Goal: Task Accomplishment & Management: Complete application form

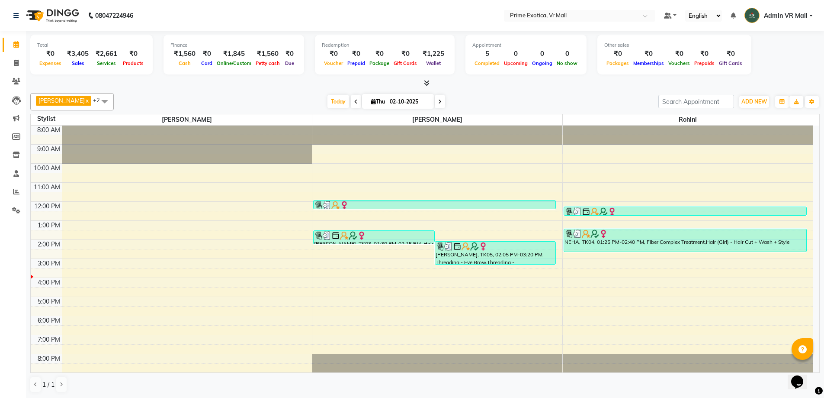
click at [3, 38] on link "Calendar" at bounding box center [13, 45] width 21 height 14
click at [10, 59] on span at bounding box center [16, 63] width 15 height 10
select select "service"
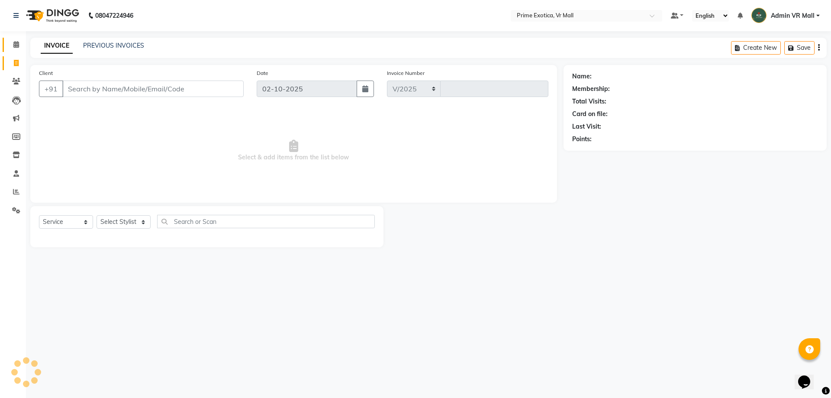
select select "6077"
type input "1952"
click at [132, 219] on select "Select Stylist [PERSON_NAME] Admin VR Mall [PERSON_NAME] [PERSON_NAME] Archana …" at bounding box center [123, 221] width 54 height 13
select select "62441"
click at [96, 215] on select "Select Stylist [PERSON_NAME] Admin VR Mall [PERSON_NAME] [PERSON_NAME] Archana …" at bounding box center [123, 221] width 54 height 13
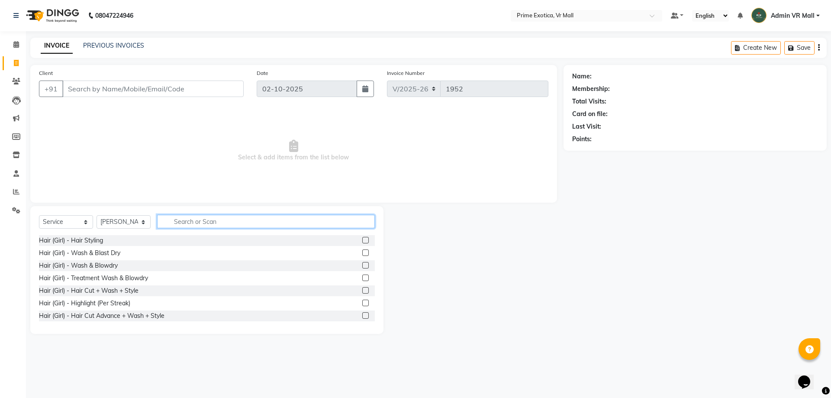
click at [226, 222] on input "text" at bounding box center [266, 221] width 218 height 13
type input "V"
type input "CUT"
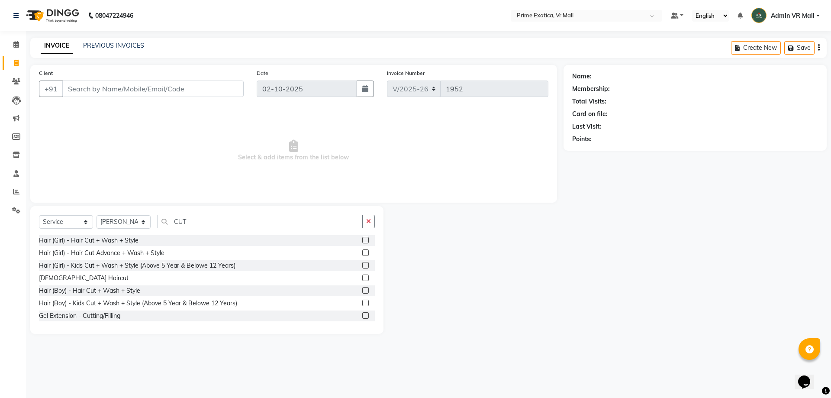
click at [362, 287] on label at bounding box center [365, 290] width 6 height 6
click at [362, 288] on input "checkbox" at bounding box center [365, 291] width 6 height 6
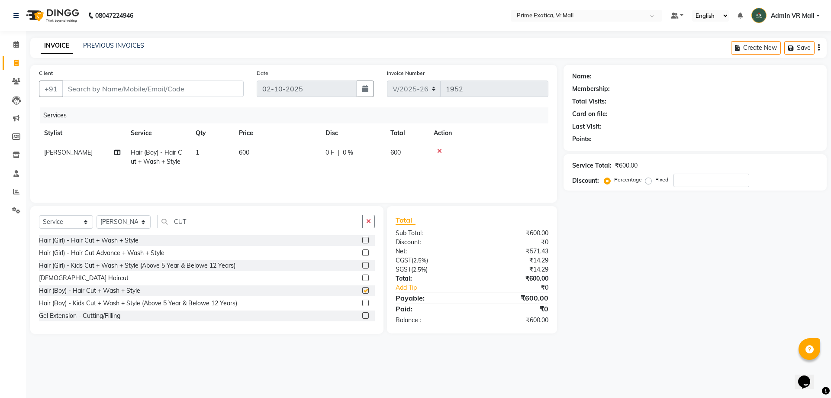
checkbox input "false"
click at [234, 228] on div "Select Service Product Membership Package Voucher Prepaid Gift Card Select Styl…" at bounding box center [207, 225] width 336 height 20
click at [232, 222] on input "CUT" at bounding box center [260, 221] width 206 height 13
type input "C"
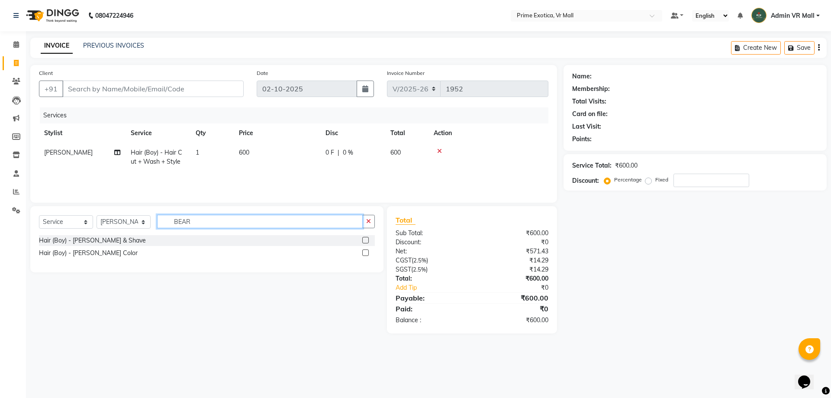
type input "BEAR"
click at [368, 240] on label at bounding box center [365, 240] width 6 height 6
click at [368, 240] on input "checkbox" at bounding box center [365, 241] width 6 height 6
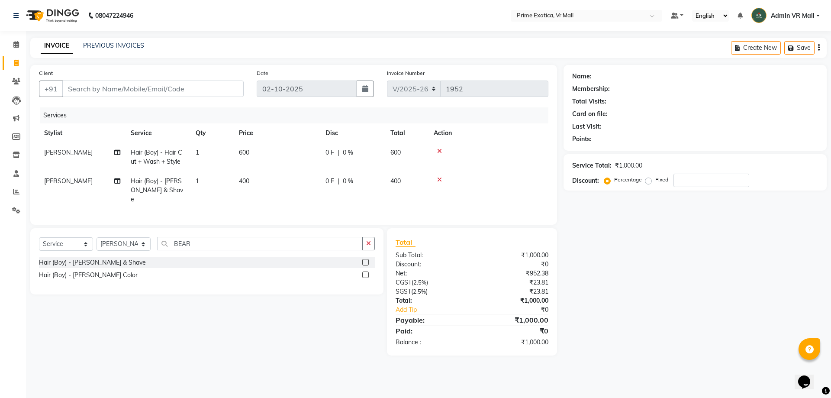
checkbox input "false"
click at [264, 153] on td "600" at bounding box center [277, 157] width 87 height 29
select select "62441"
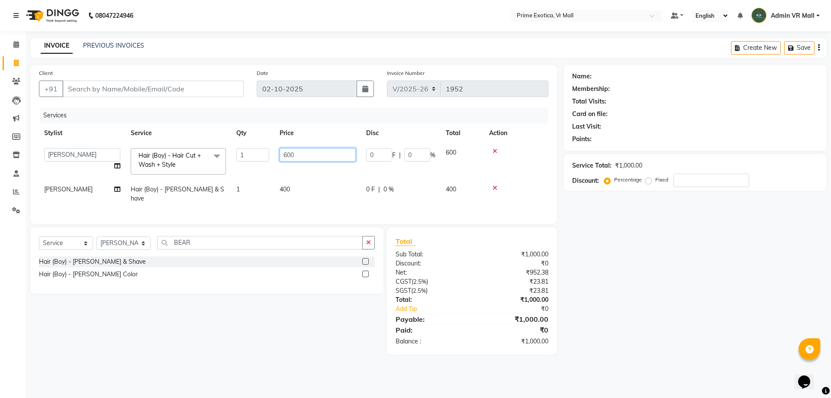
click at [302, 153] on input "600" at bounding box center [318, 154] width 76 height 13
type input "6"
type input "300"
click at [307, 189] on td "400" at bounding box center [317, 194] width 87 height 29
select select "62441"
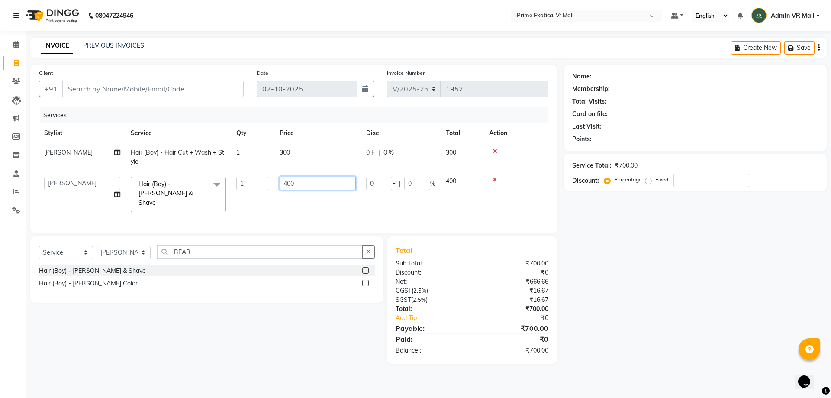
click at [307, 189] on input "400" at bounding box center [318, 183] width 76 height 13
type input "4"
type input "200"
click at [80, 88] on input "Client" at bounding box center [152, 88] width 181 height 16
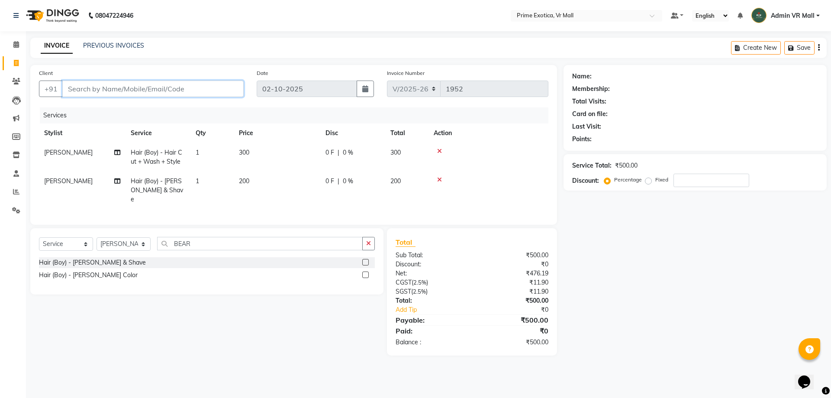
type input "7"
type input "0"
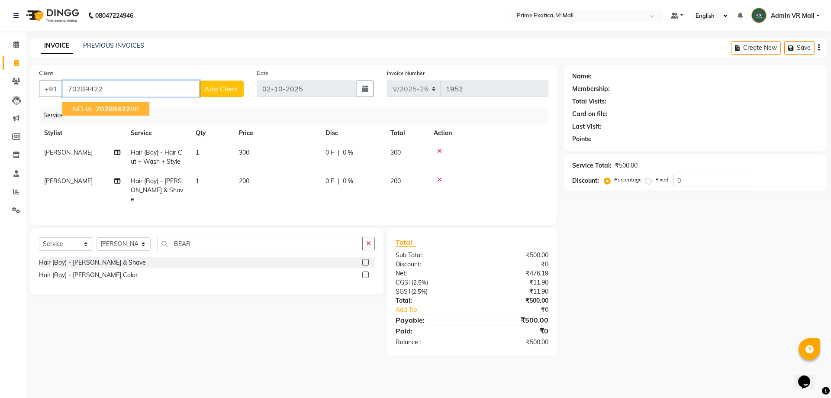
click at [73, 110] on span "NEHA" at bounding box center [82, 108] width 19 height 9
type input "7028942288"
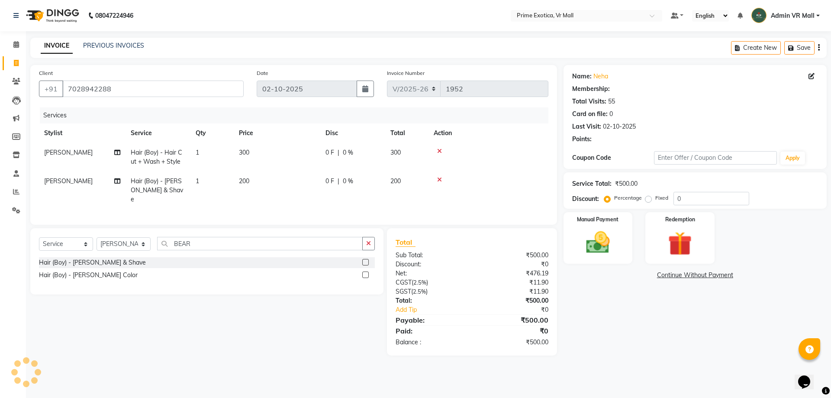
select select "1: Object"
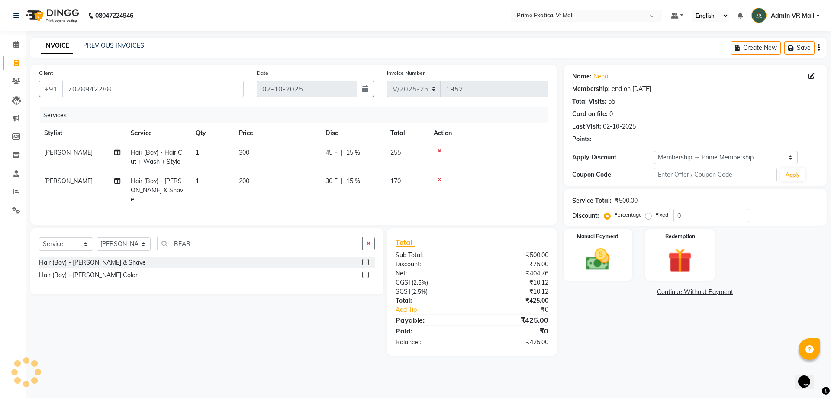
type input "15"
click at [599, 75] on link "Neha" at bounding box center [600, 76] width 15 height 9
click at [598, 266] on img at bounding box center [598, 259] width 40 height 29
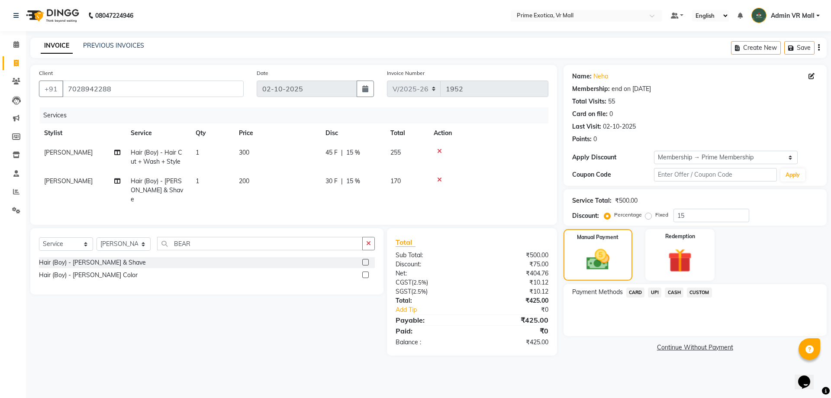
click at [658, 293] on span "UPI" at bounding box center [654, 292] width 13 height 10
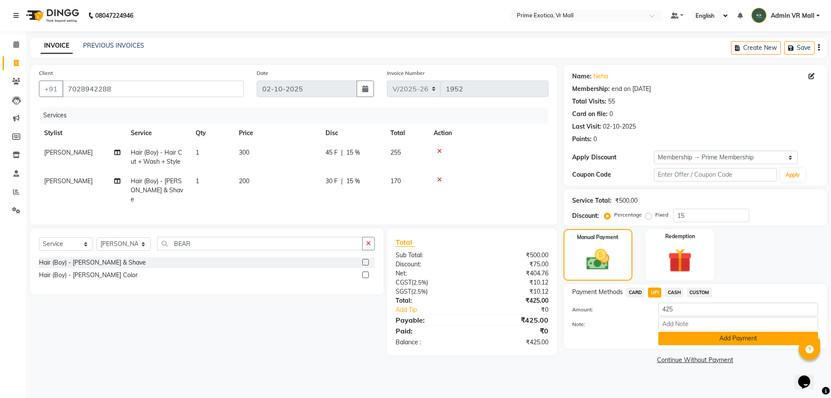
click at [691, 338] on button "Add Payment" at bounding box center [738, 337] width 160 height 13
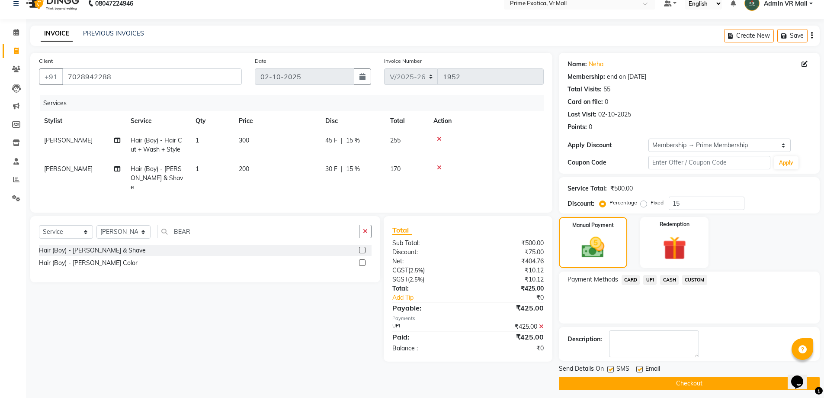
scroll to position [17, 0]
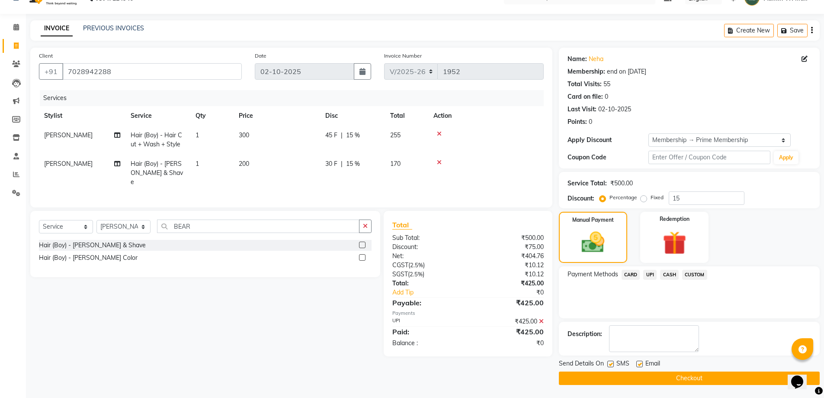
click at [678, 382] on button "Checkout" at bounding box center [689, 377] width 261 height 13
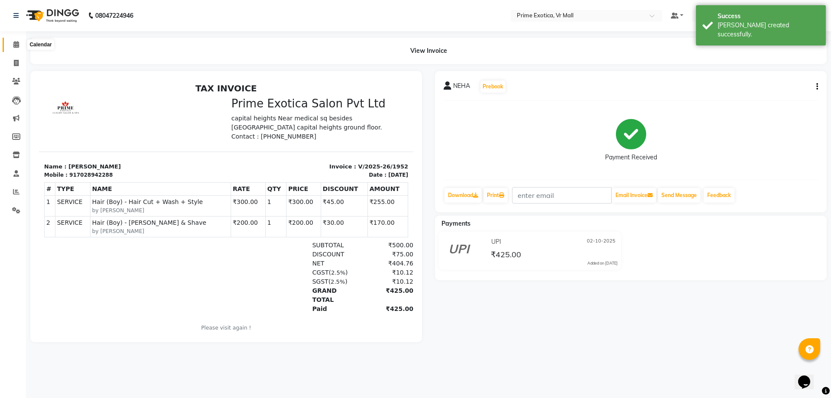
click at [19, 46] on span at bounding box center [16, 45] width 15 height 10
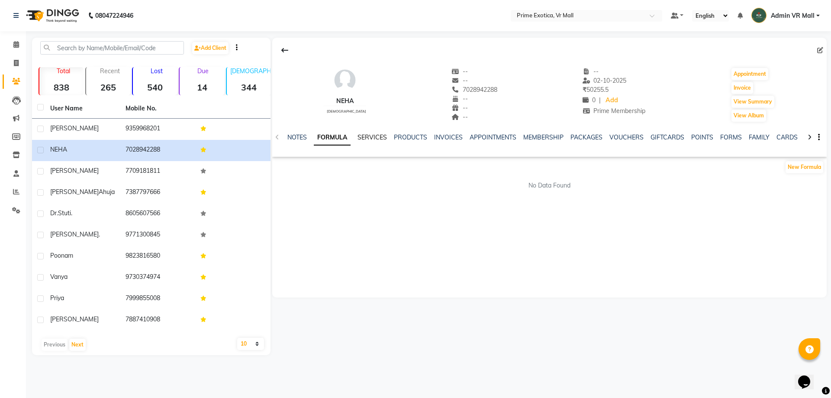
click at [367, 138] on link "SERVICES" at bounding box center [371, 137] width 29 height 8
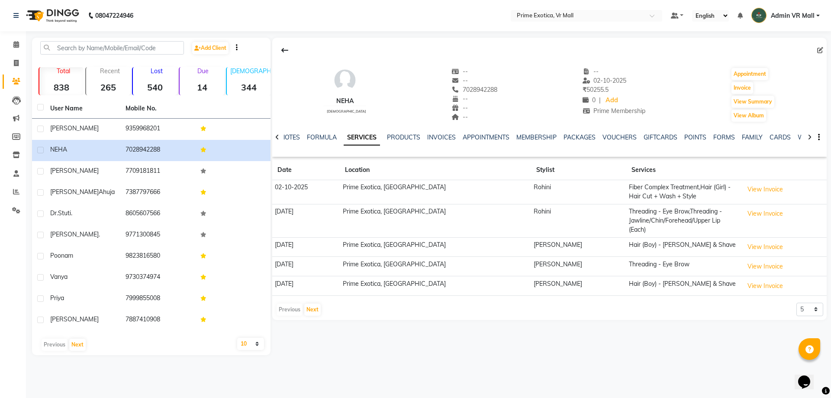
click at [621, 379] on div "08047224946 Select Location × Prime Exotica, Vr Mall Default Panel My Panel Eng…" at bounding box center [415, 199] width 831 height 398
click at [754, 245] on button "View Invoice" at bounding box center [764, 246] width 43 height 13
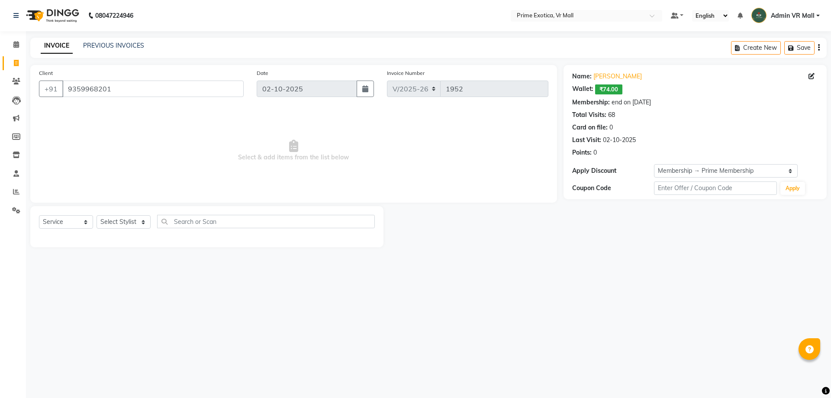
select select "6077"
select select "service"
select select "1: Object"
click at [18, 44] on icon at bounding box center [16, 44] width 6 height 6
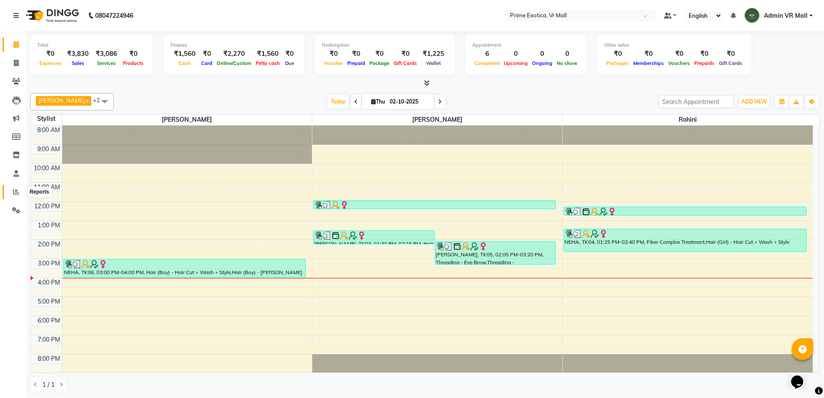
click at [16, 190] on icon at bounding box center [16, 191] width 6 height 6
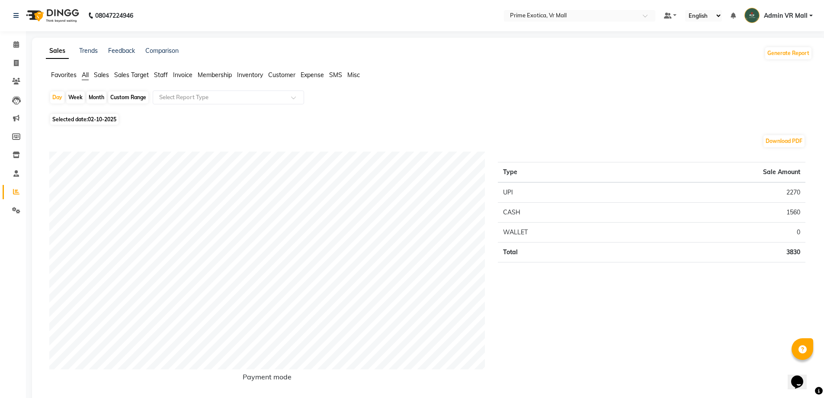
click at [101, 117] on span "02-10-2025" at bounding box center [102, 119] width 29 height 6
select select "10"
select select "2025"
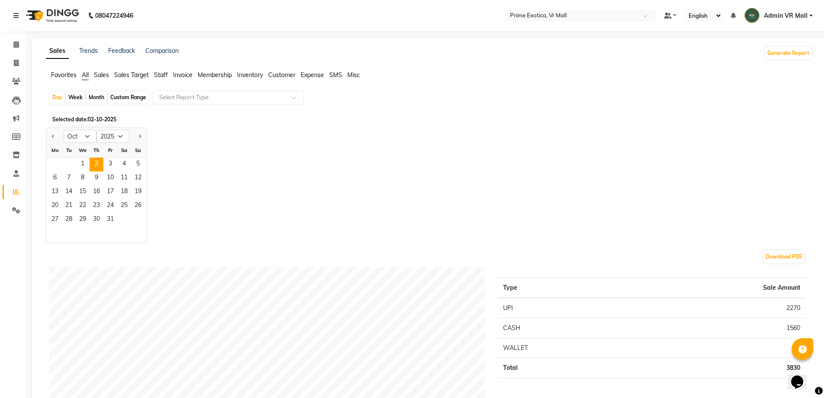
click at [349, 235] on div "Jan Feb Mar Apr May Jun Jul Aug Sep Oct Nov Dec 2015 2016 2017 2018 2019 2020 2…" at bounding box center [429, 185] width 767 height 116
click at [14, 68] on link "Invoice" at bounding box center [13, 63] width 21 height 14
select select "service"
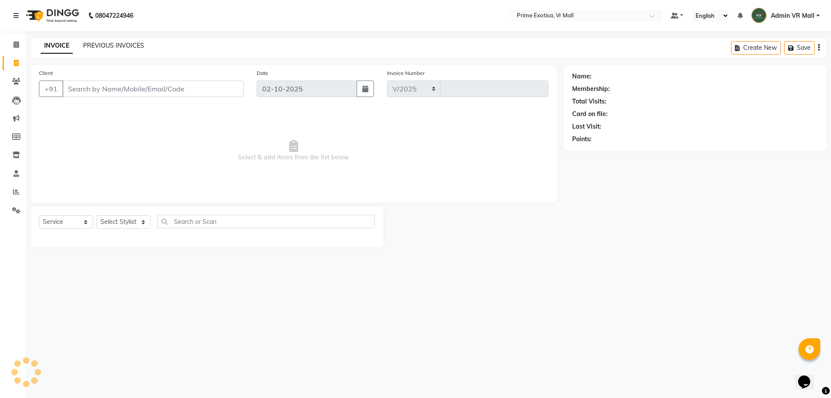
select select "6077"
type input "1953"
click at [113, 48] on link "PREVIOUS INVOICES" at bounding box center [113, 46] width 61 height 8
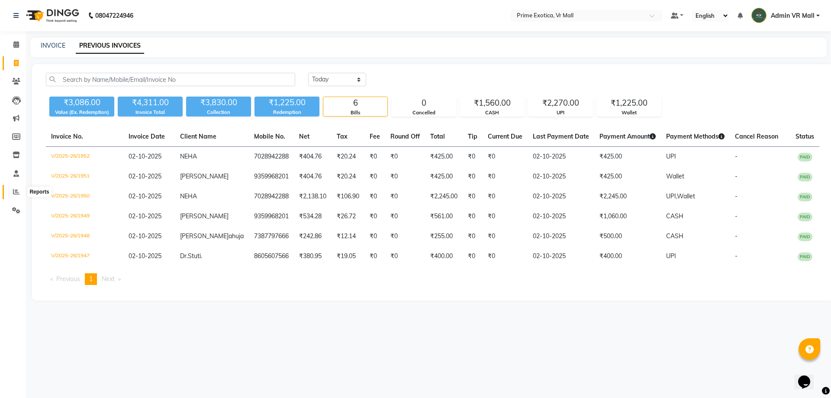
click at [10, 190] on span at bounding box center [16, 192] width 15 height 10
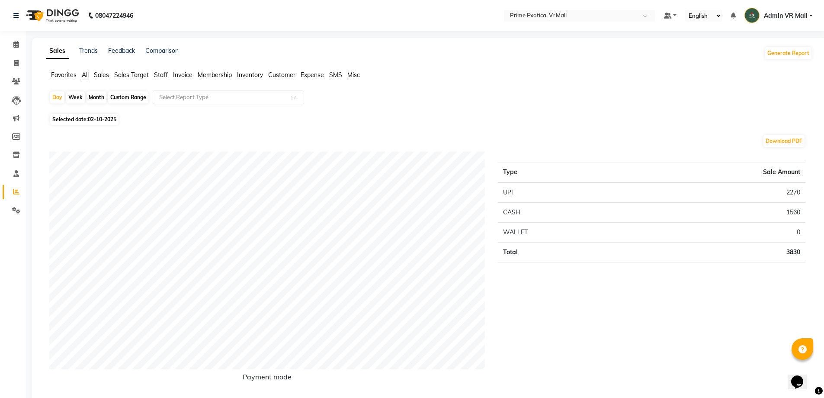
click at [161, 75] on span "Staff" at bounding box center [161, 75] width 14 height 8
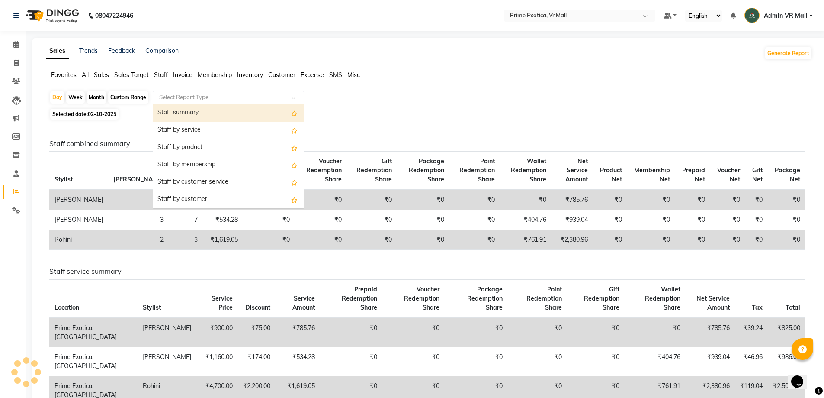
click at [193, 99] on input "text" at bounding box center [220, 97] width 125 height 9
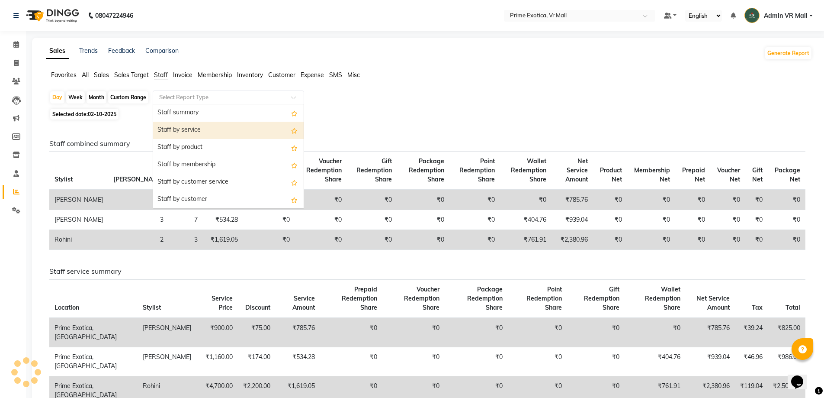
click at [189, 132] on div "Staff by service" at bounding box center [228, 130] width 151 height 17
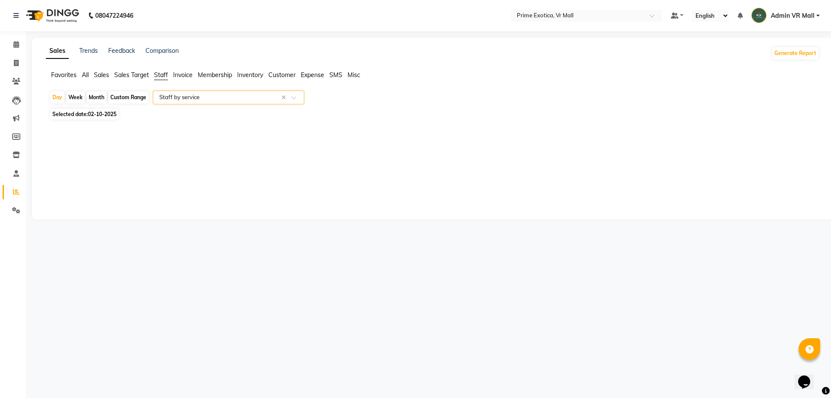
select select "filtered_report"
select select "csv"
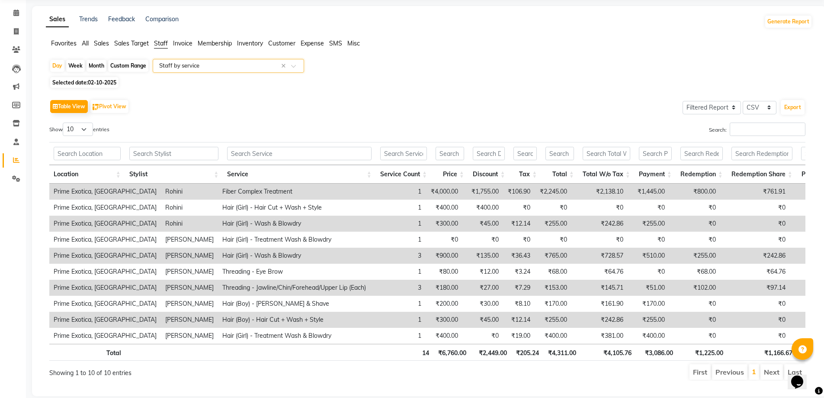
scroll to position [56, 0]
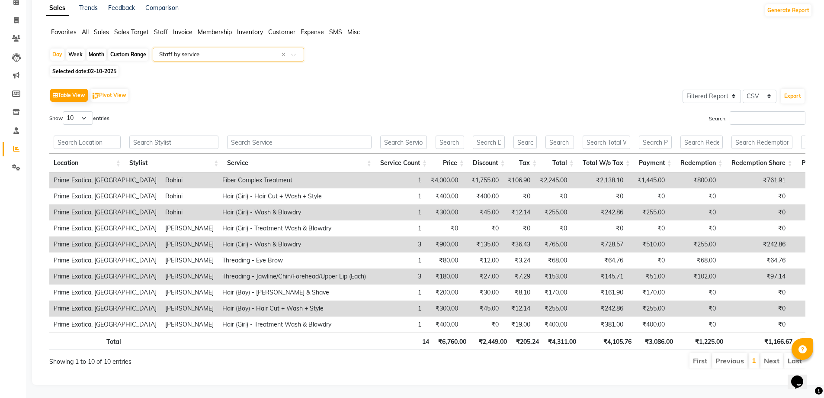
click at [752, 359] on li "1" at bounding box center [754, 361] width 10 height 16
click at [19, 16] on span at bounding box center [16, 21] width 15 height 10
select select "service"
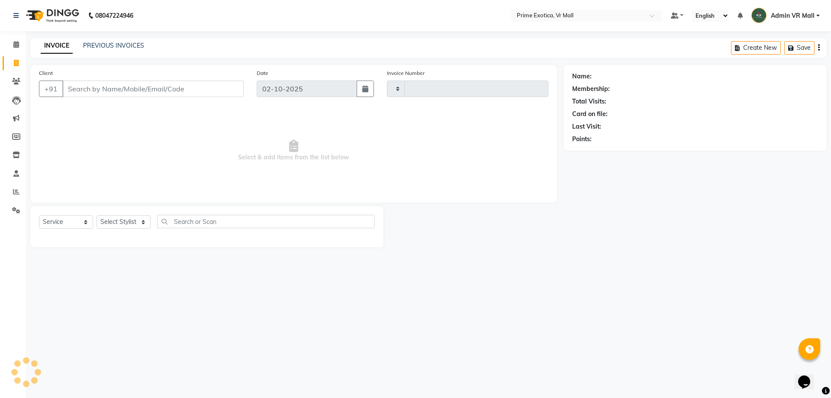
type input "1953"
select select "6077"
drag, startPoint x: 13, startPoint y: 38, endPoint x: 23, endPoint y: 55, distance: 20.0
click at [13, 39] on link "Calendar" at bounding box center [13, 45] width 21 height 14
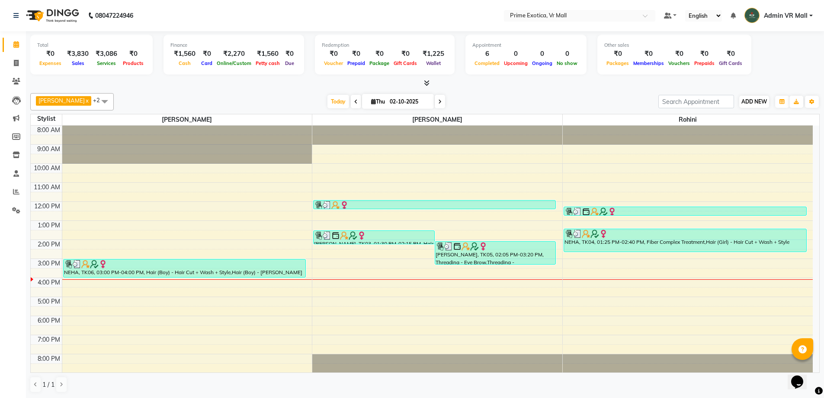
drag, startPoint x: 753, startPoint y: 108, endPoint x: 749, endPoint y: 103, distance: 6.1
click at [749, 105] on div "ADD NEW Toggle Dropdown Add Appointment Add Invoice Add Expense Add Attendance …" at bounding box center [755, 102] width 32 height 14
click at [746, 98] on span "ADD NEW" at bounding box center [755, 101] width 26 height 6
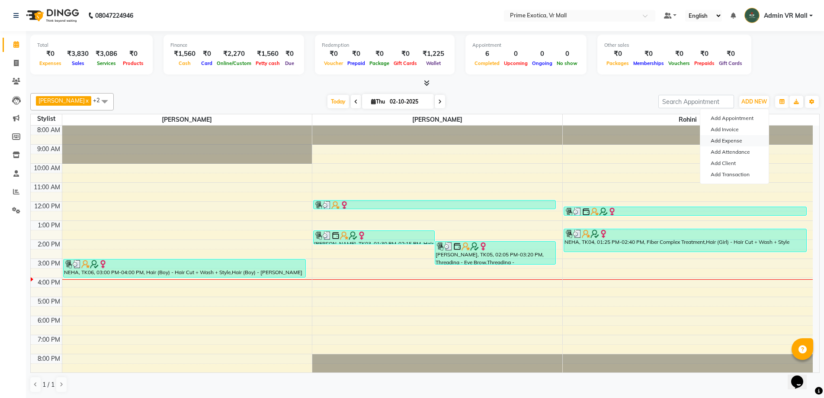
click at [727, 138] on link "Add Expense" at bounding box center [735, 140] width 68 height 11
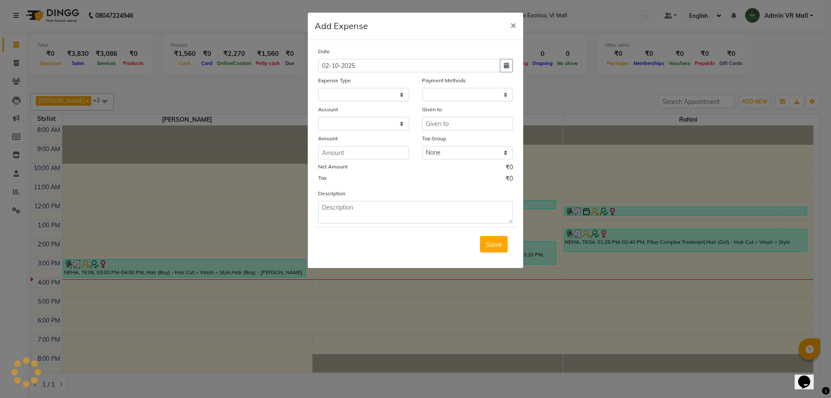
select select
select select "1"
select select "5063"
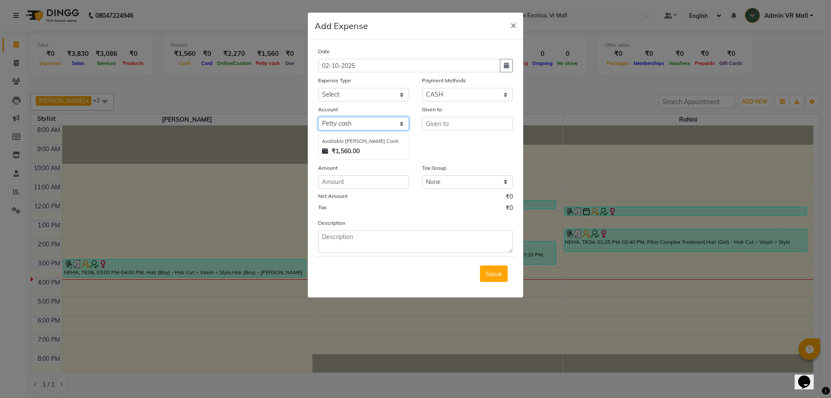
click at [399, 125] on select "Select Petty cash Default account" at bounding box center [363, 123] width 91 height 13
click at [318, 117] on select "Select Petty cash Default account" at bounding box center [363, 123] width 91 height 13
click at [481, 157] on div "Given to" at bounding box center [467, 132] width 104 height 55
click at [362, 98] on select "Select ABC Advance Salary Bank charges Car maintenance Cash transfer to bank Ca…" at bounding box center [363, 94] width 91 height 13
select select "11912"
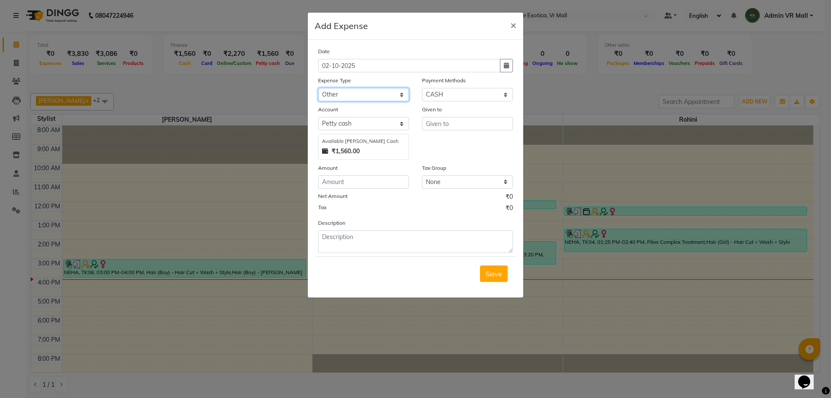
click at [318, 88] on select "Select ABC Advance Salary Bank charges Car maintenance Cash transfer to bank Ca…" at bounding box center [363, 94] width 91 height 13
click at [467, 123] on input "text" at bounding box center [467, 123] width 91 height 13
type input "5"
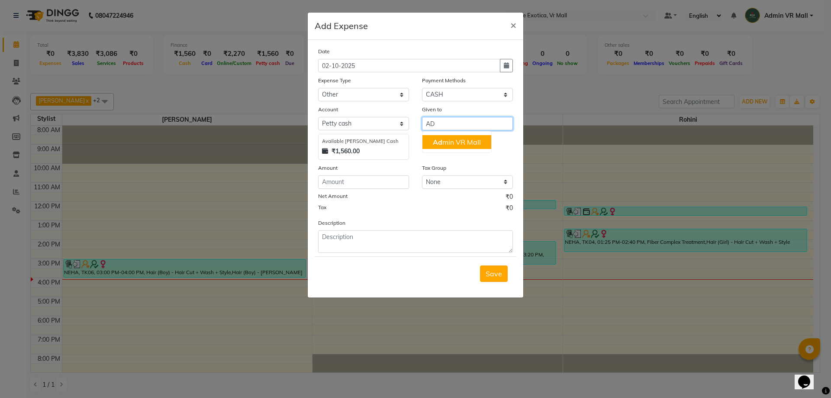
click at [447, 138] on ngb-highlight "Ad min VR Mall" at bounding box center [457, 142] width 48 height 9
type input "Admin VR Mall"
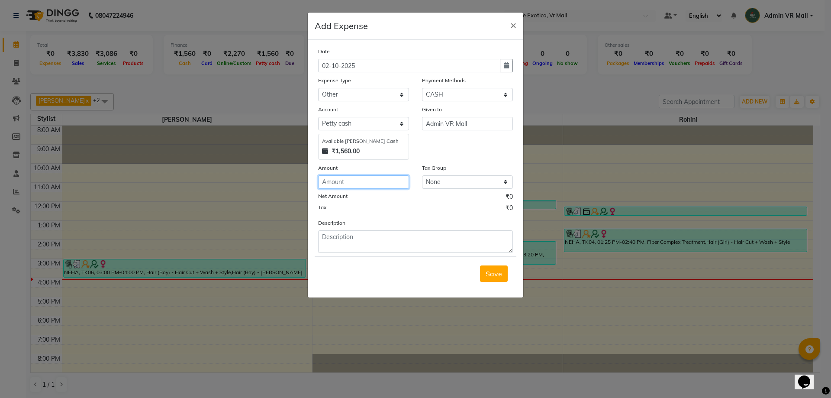
click at [328, 179] on input "number" at bounding box center [363, 181] width 91 height 13
click at [377, 180] on input "number" at bounding box center [363, 181] width 91 height 13
type input "500"
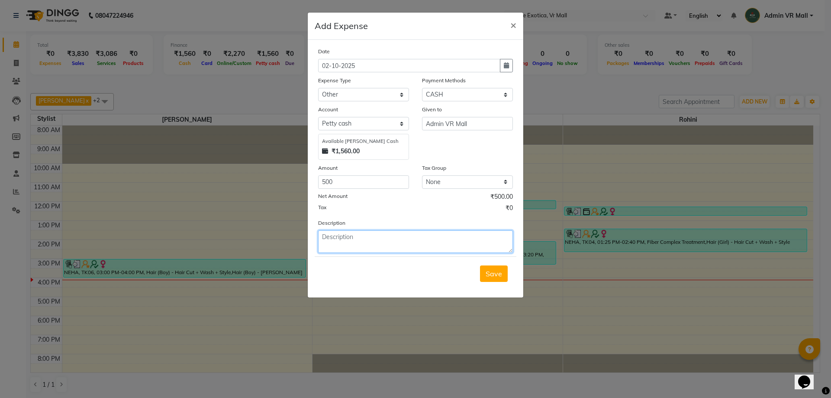
click at [346, 241] on textarea at bounding box center [415, 241] width 195 height 23
type textarea "500RS POOJA DASHERA"
click at [491, 267] on button "Save" at bounding box center [494, 273] width 28 height 16
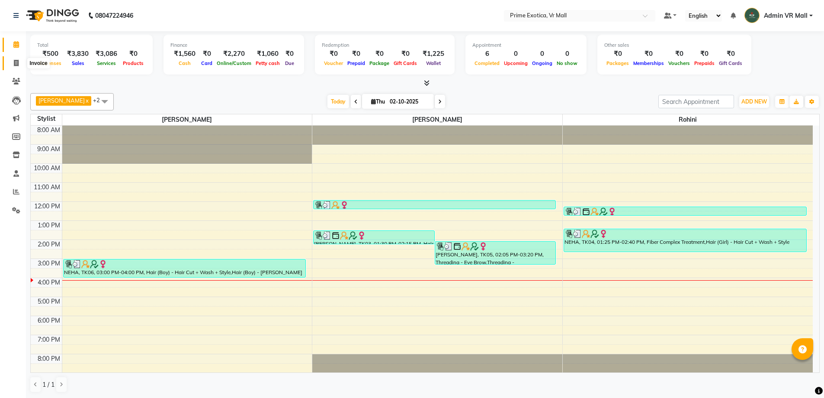
click at [11, 61] on span at bounding box center [16, 63] width 15 height 10
select select "service"
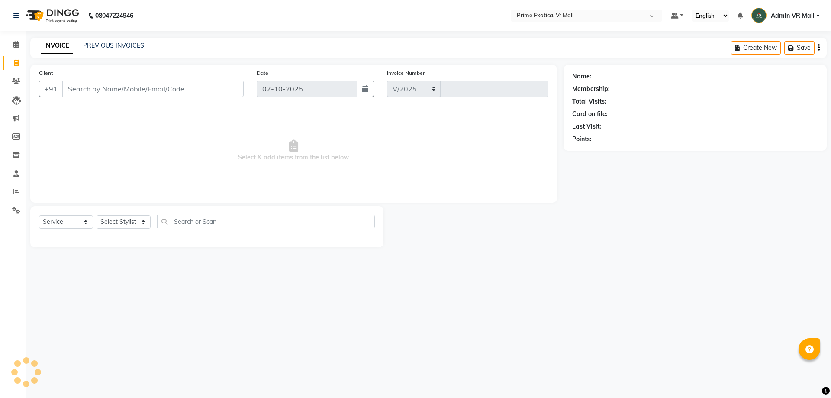
select select "6077"
type input "1953"
drag, startPoint x: 151, startPoint y: 222, endPoint x: 148, endPoint y: 226, distance: 4.7
click at [151, 222] on select "Select Stylist abhijeet Admin VR Mall AKSHAY RAJENDRRA MANKAR ANGELA S JOHN Arc…" at bounding box center [123, 221] width 54 height 13
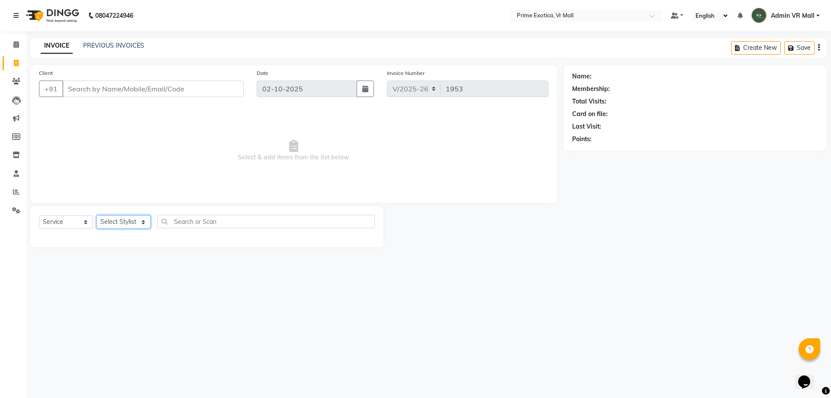
click at [144, 219] on select "Select Stylist abhijeet Admin VR Mall AKSHAY RAJENDRRA MANKAR ANGELA S JOHN Arc…" at bounding box center [123, 221] width 54 height 13
click at [135, 225] on select "Select Stylist abhijeet Admin VR Mall AKSHAY RAJENDRRA MANKAR ANGELA S JOHN Arc…" at bounding box center [123, 221] width 54 height 13
select select "69613"
click at [96, 215] on select "Select Stylist abhijeet Admin VR Mall AKSHAY RAJENDRRA MANKAR ANGELA S JOHN Arc…" at bounding box center [123, 221] width 54 height 13
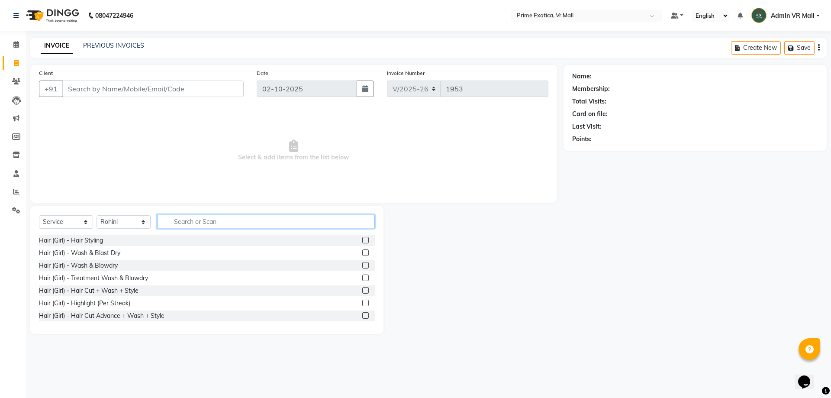
click at [246, 219] on input "text" at bounding box center [266, 221] width 218 height 13
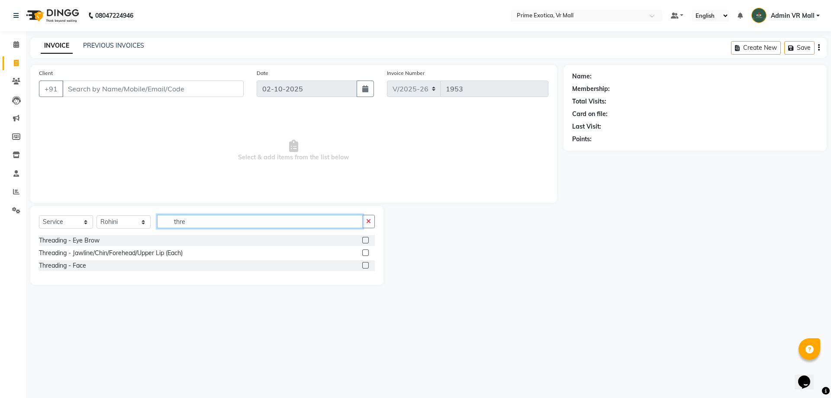
type input "thre"
click at [364, 240] on label at bounding box center [365, 240] width 6 height 6
click at [364, 240] on input "checkbox" at bounding box center [365, 241] width 6 height 6
click at [364, 240] on label at bounding box center [365, 240] width 6 height 6
click at [364, 240] on input "checkbox" at bounding box center [365, 241] width 6 height 6
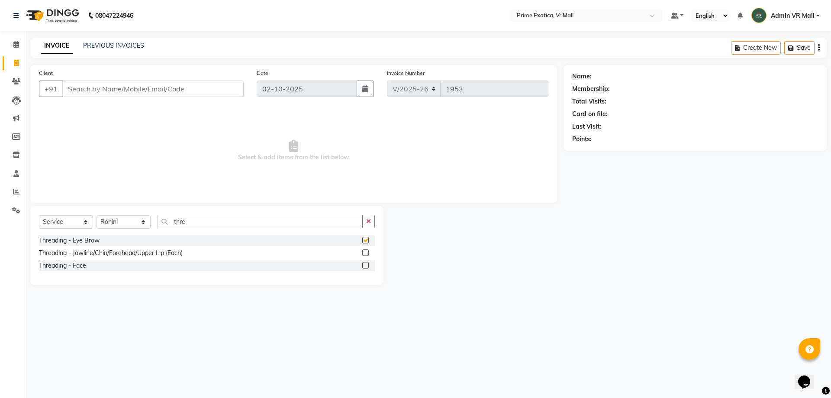
checkbox input "false"
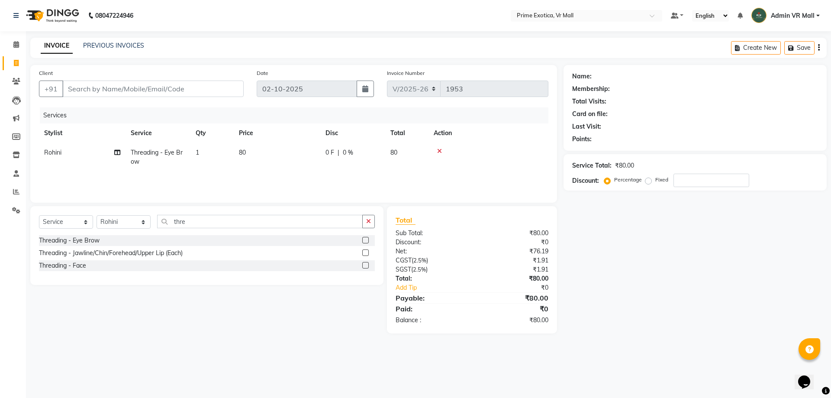
click at [219, 147] on td "1" at bounding box center [211, 157] width 43 height 29
select select "69613"
click at [248, 152] on input "1" at bounding box center [252, 154] width 33 height 13
type input "3"
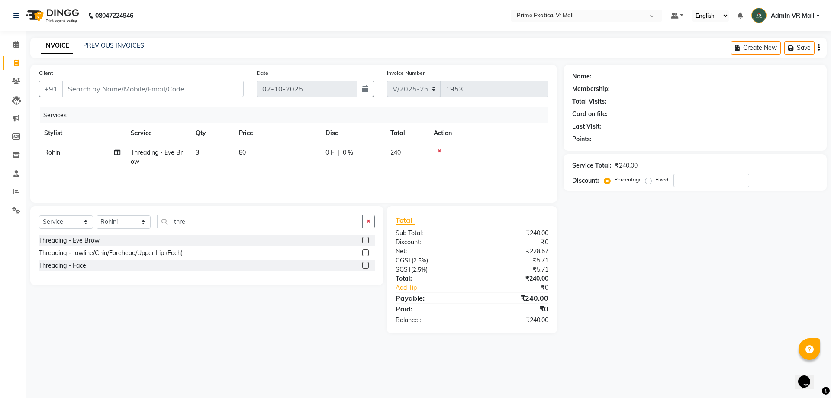
click at [254, 149] on td "80" at bounding box center [277, 157] width 87 height 29
select select "69613"
click at [297, 158] on input "80" at bounding box center [318, 154] width 76 height 13
type input "8"
type input "60"
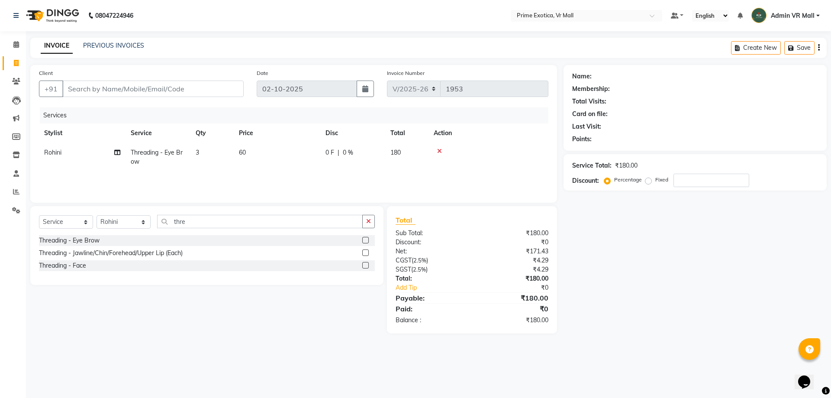
click at [277, 207] on div "Select Service Product Membership Package Voucher Prepaid Gift Card Select Styl…" at bounding box center [206, 245] width 353 height 79
click at [97, 88] on input "Client" at bounding box center [152, 88] width 181 height 16
type input "m"
type input "0"
type input "m"
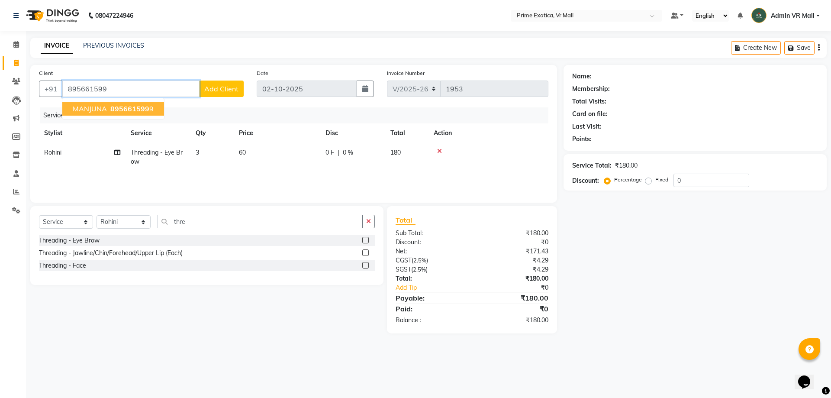
click at [116, 109] on span "895661599" at bounding box center [129, 108] width 39 height 9
type input "8956615999"
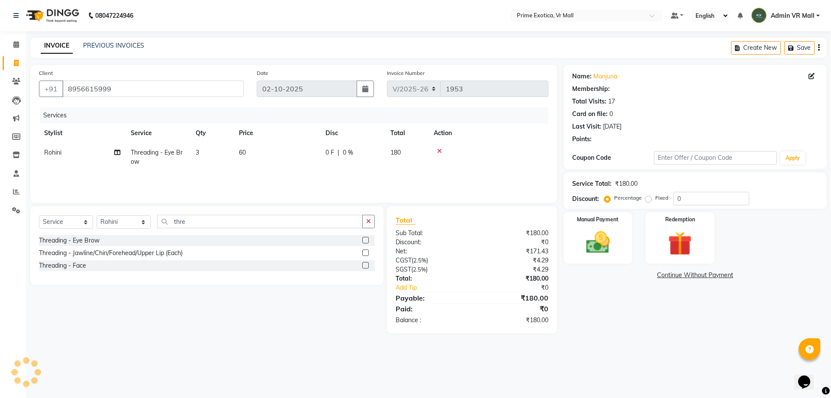
select select "1: Object"
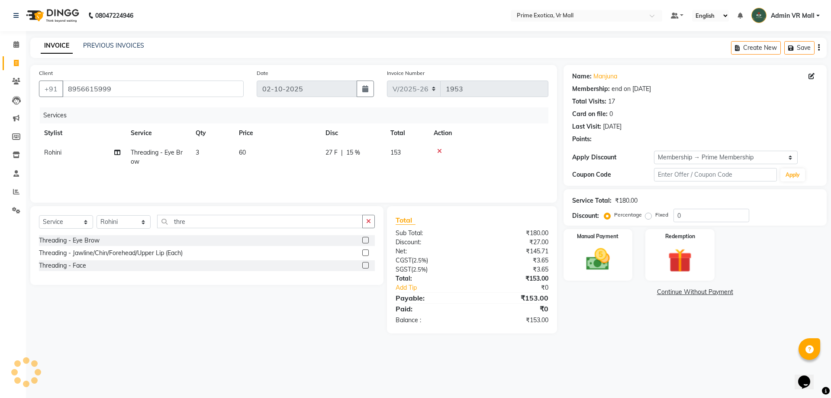
type input "15"
click at [601, 260] on img at bounding box center [598, 259] width 40 height 29
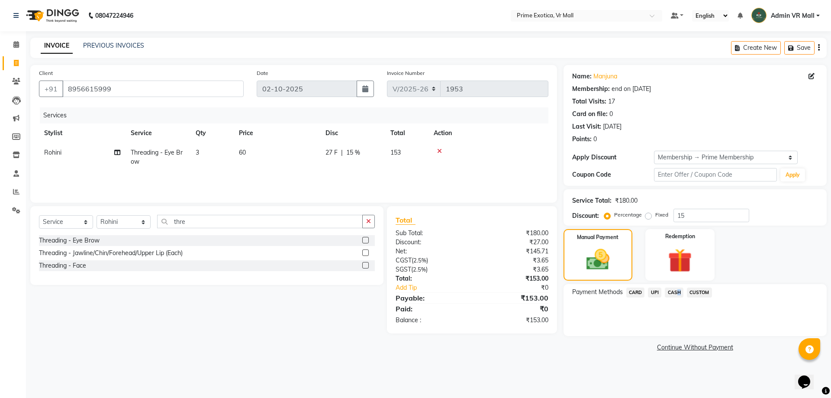
click at [676, 295] on span "CASH" at bounding box center [674, 292] width 19 height 10
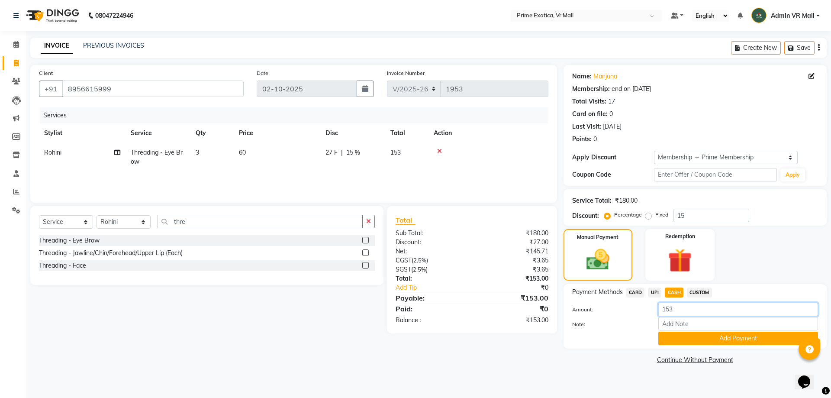
click at [695, 312] on input "153" at bounding box center [738, 308] width 160 height 13
type input "1"
type input "500"
click at [717, 334] on button "Add Payment" at bounding box center [738, 337] width 160 height 13
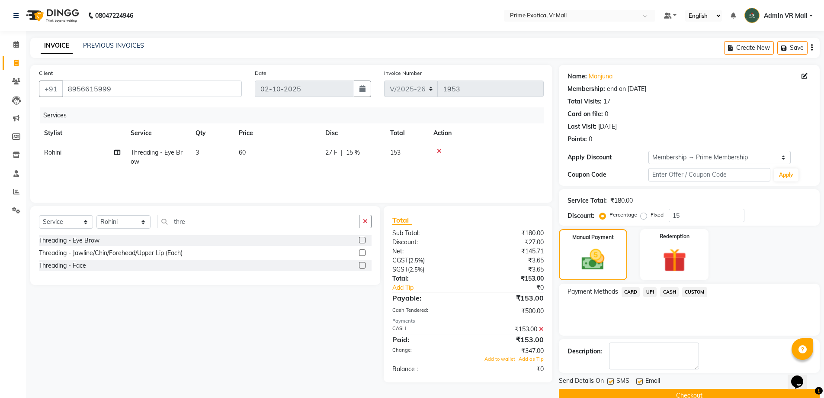
scroll to position [17, 0]
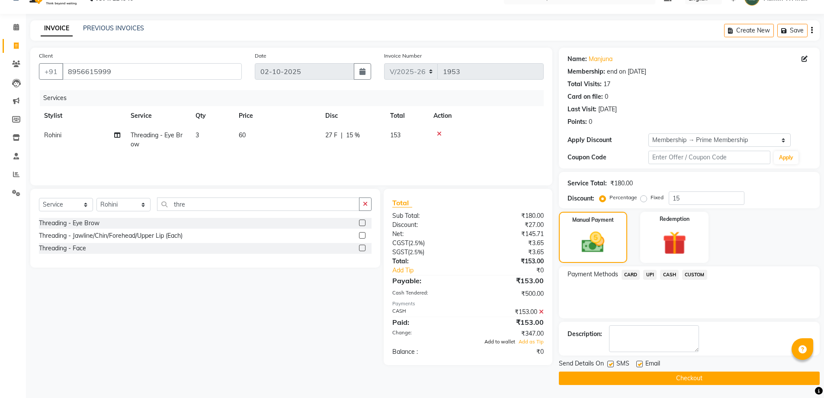
click at [496, 340] on span "Add to wallet" at bounding box center [500, 341] width 31 height 6
click at [697, 376] on button "Checkout" at bounding box center [689, 377] width 261 height 13
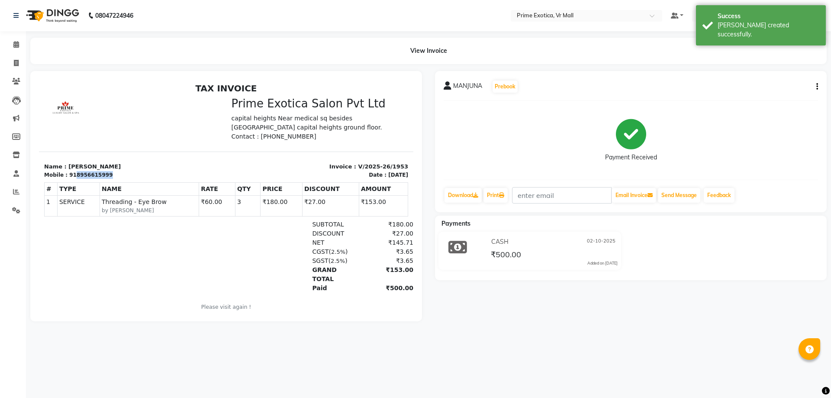
copy div "8956615999"
drag, startPoint x: 72, startPoint y: 172, endPoint x: 116, endPoint y: 173, distance: 44.6
click at [116, 173] on div "Mobile : 918956615999" at bounding box center [132, 175] width 177 height 8
click at [16, 62] on icon at bounding box center [16, 63] width 5 height 6
select select "6077"
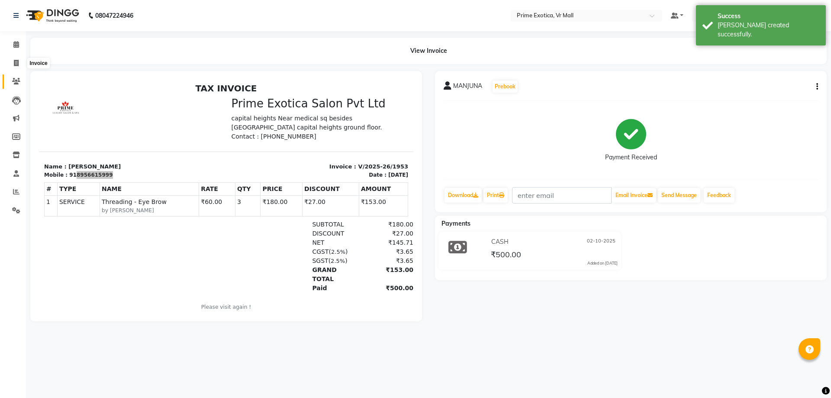
select select "service"
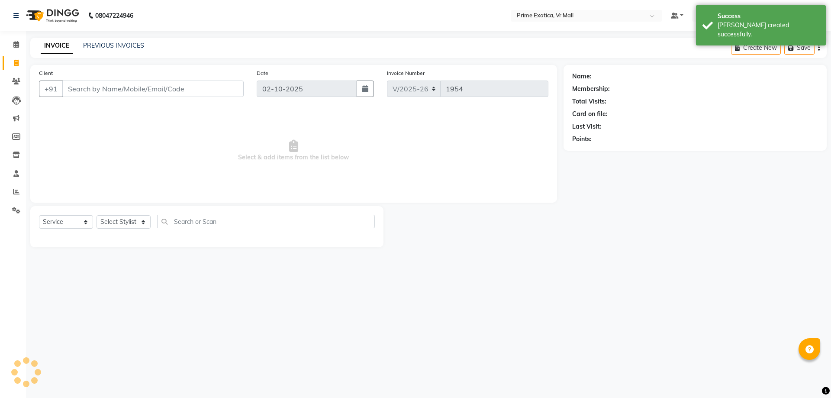
click at [100, 88] on input "Client" at bounding box center [152, 88] width 181 height 16
type input "8956615999"
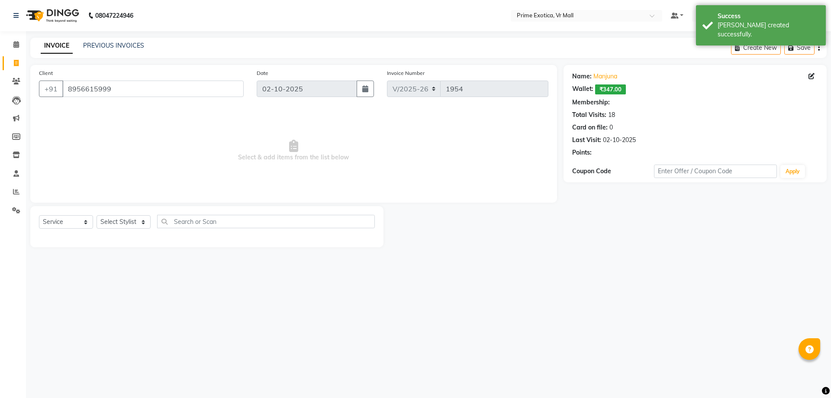
select select "1: Object"
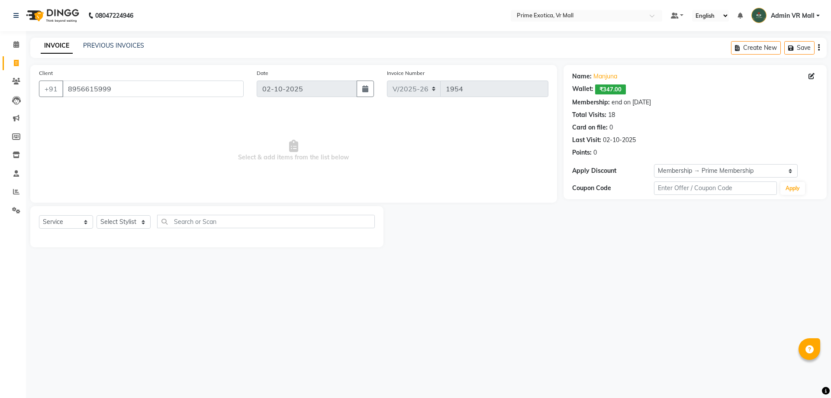
click at [28, 42] on main "INVOICE PREVIOUS INVOICES Create New Save Client +91 8956615999 Date 02-10-2025…" at bounding box center [428, 149] width 805 height 222
click at [12, 49] on span at bounding box center [16, 45] width 15 height 10
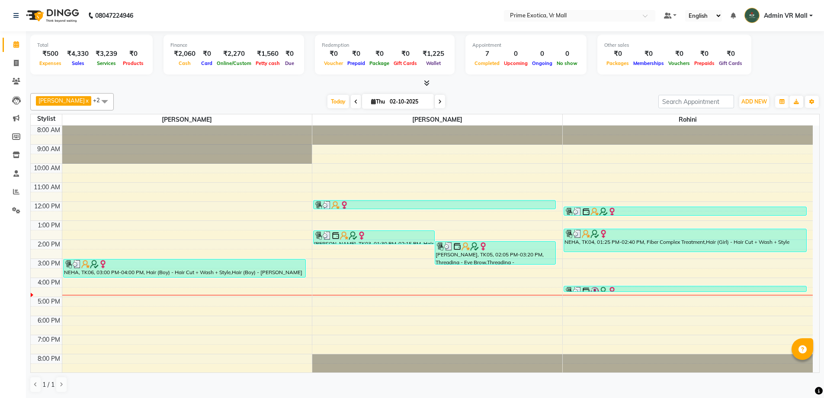
click at [741, 92] on div "kashish x Rohini x AKSHAY RAJENDRRA MANKAR x +2 Select All SHIVAM SEN Admin VR …" at bounding box center [425, 243] width 790 height 306
click at [759, 105] on button "ADD NEW Toggle Dropdown" at bounding box center [755, 102] width 30 height 12
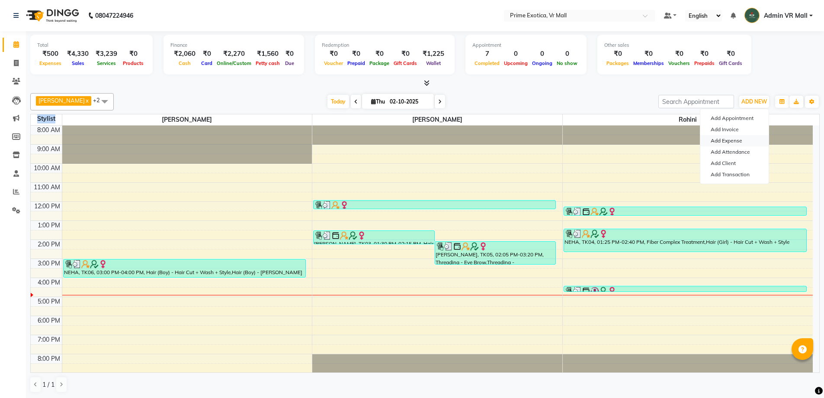
click at [734, 143] on link "Add Expense" at bounding box center [735, 140] width 68 height 11
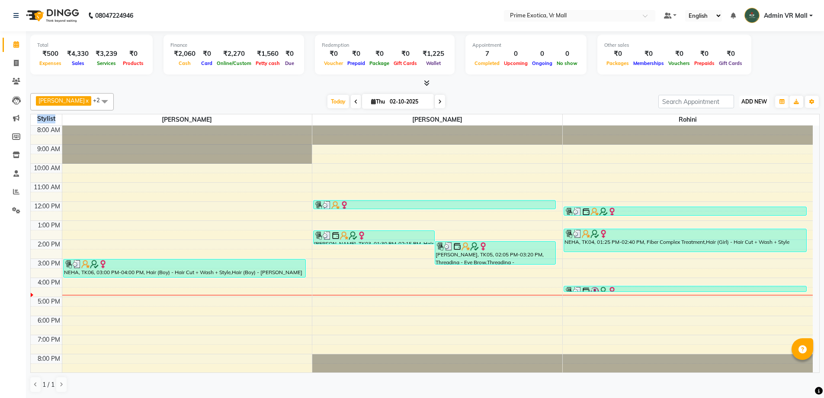
click at [752, 101] on span "ADD NEW" at bounding box center [755, 101] width 26 height 6
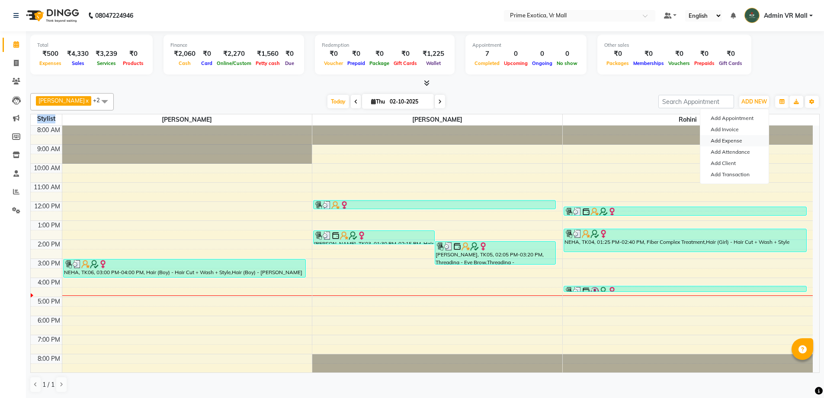
click at [738, 140] on link "Add Expense" at bounding box center [735, 140] width 68 height 11
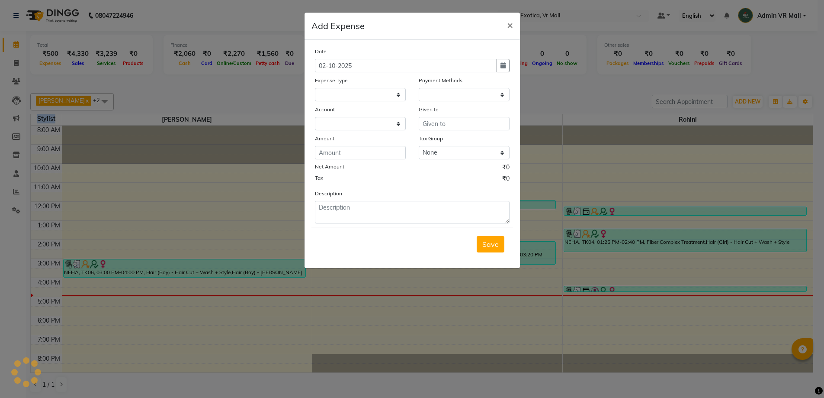
select select
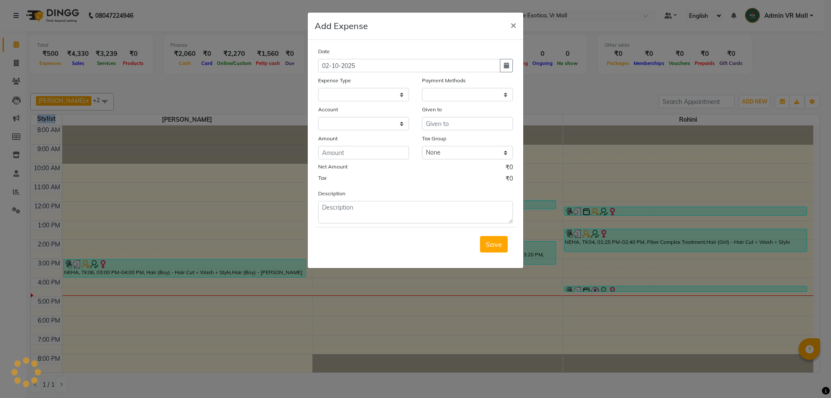
select select "1"
select select "5063"
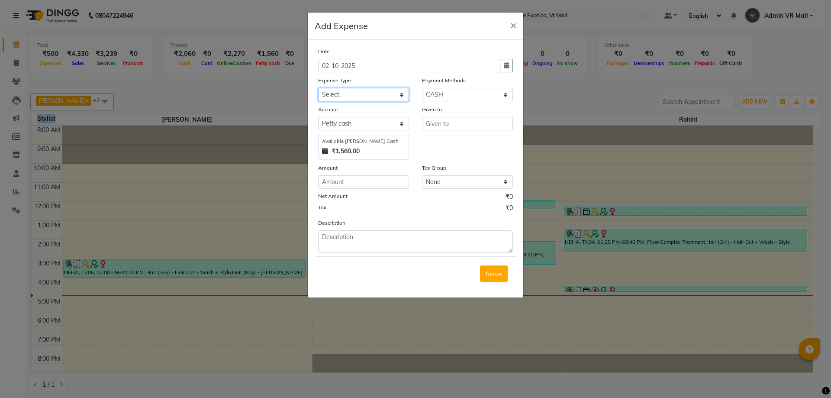
click at [349, 100] on select "Select ABC Advance Salary Bank charges Car maintenance Cash transfer to bank Ca…" at bounding box center [363, 94] width 91 height 13
click at [354, 94] on select "Select ABC Advance Salary Bank charges Car maintenance Cash transfer to bank Ca…" at bounding box center [363, 94] width 91 height 13
drag, startPoint x: 352, startPoint y: 93, endPoint x: 354, endPoint y: 100, distance: 6.7
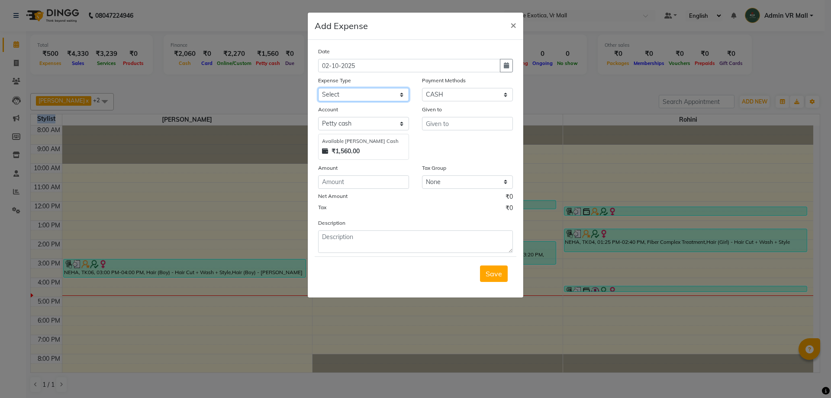
click at [352, 93] on select "Select ABC Advance Salary Bank charges Car maintenance Cash transfer to bank Ca…" at bounding box center [363, 94] width 91 height 13
select select "11917"
click at [318, 88] on select "Select ABC Advance Salary Bank charges Car maintenance Cash transfer to bank Ca…" at bounding box center [363, 94] width 91 height 13
click at [459, 123] on input "text" at bounding box center [467, 123] width 91 height 13
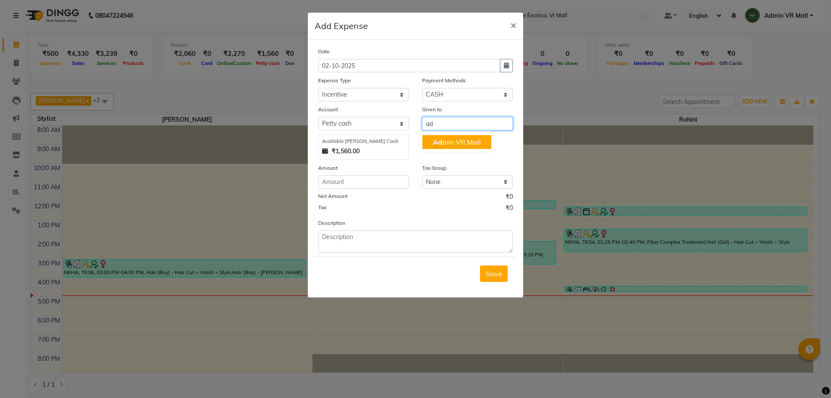
click at [435, 143] on span "Ad" at bounding box center [438, 142] width 10 height 9
type input "Admin VR Mall"
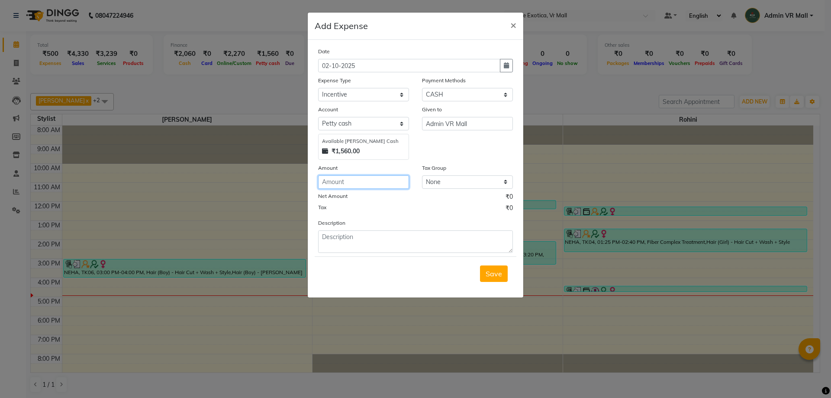
click at [370, 179] on input "number" at bounding box center [363, 181] width 91 height 13
type input "250"
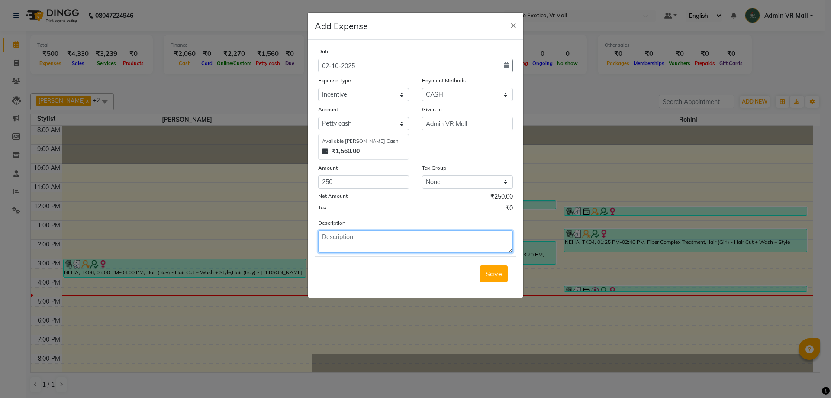
click at [375, 240] on textarea at bounding box center [415, 241] width 195 height 23
type textarea "150kasish , 100 angela"
drag, startPoint x: 486, startPoint y: 274, endPoint x: 480, endPoint y: 275, distance: 5.6
click at [485, 275] on button "Save" at bounding box center [494, 273] width 28 height 16
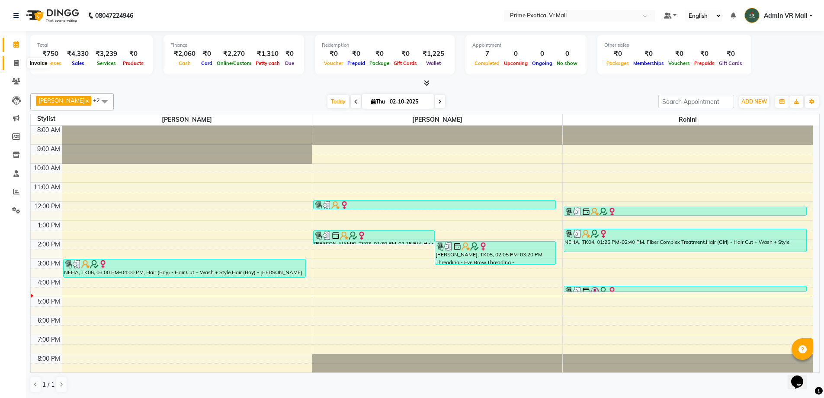
click at [13, 64] on span at bounding box center [16, 63] width 15 height 10
select select "service"
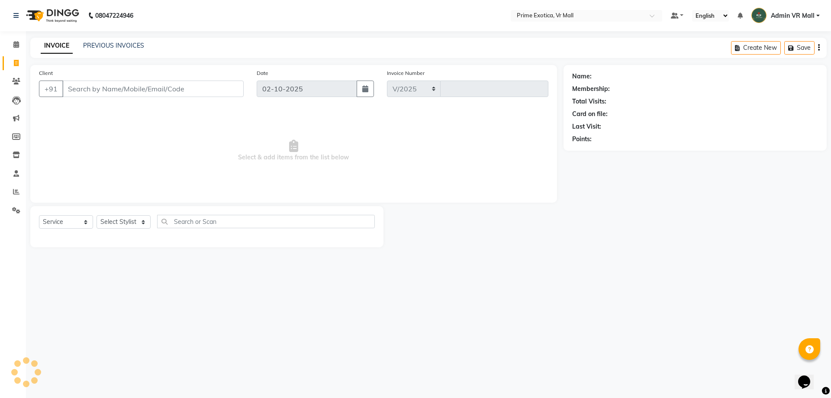
select select "6077"
type input "1954"
click at [91, 47] on link "PREVIOUS INVOICES" at bounding box center [113, 46] width 61 height 8
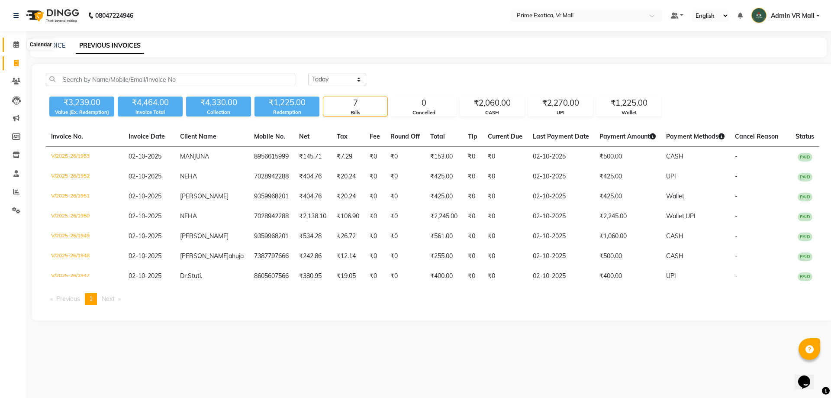
click at [11, 42] on span at bounding box center [16, 45] width 15 height 10
